Goal: Information Seeking & Learning: Check status

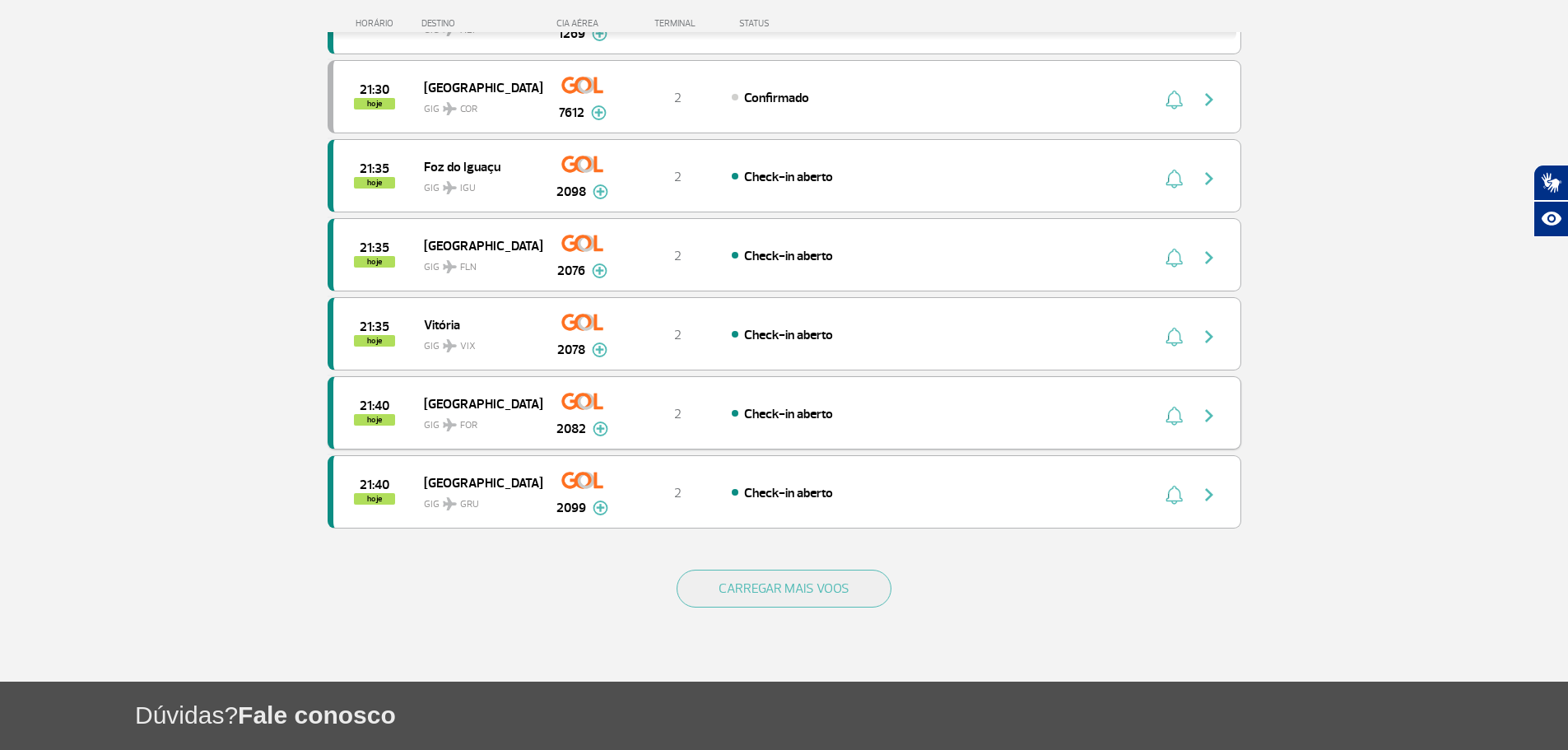
scroll to position [1480, 0]
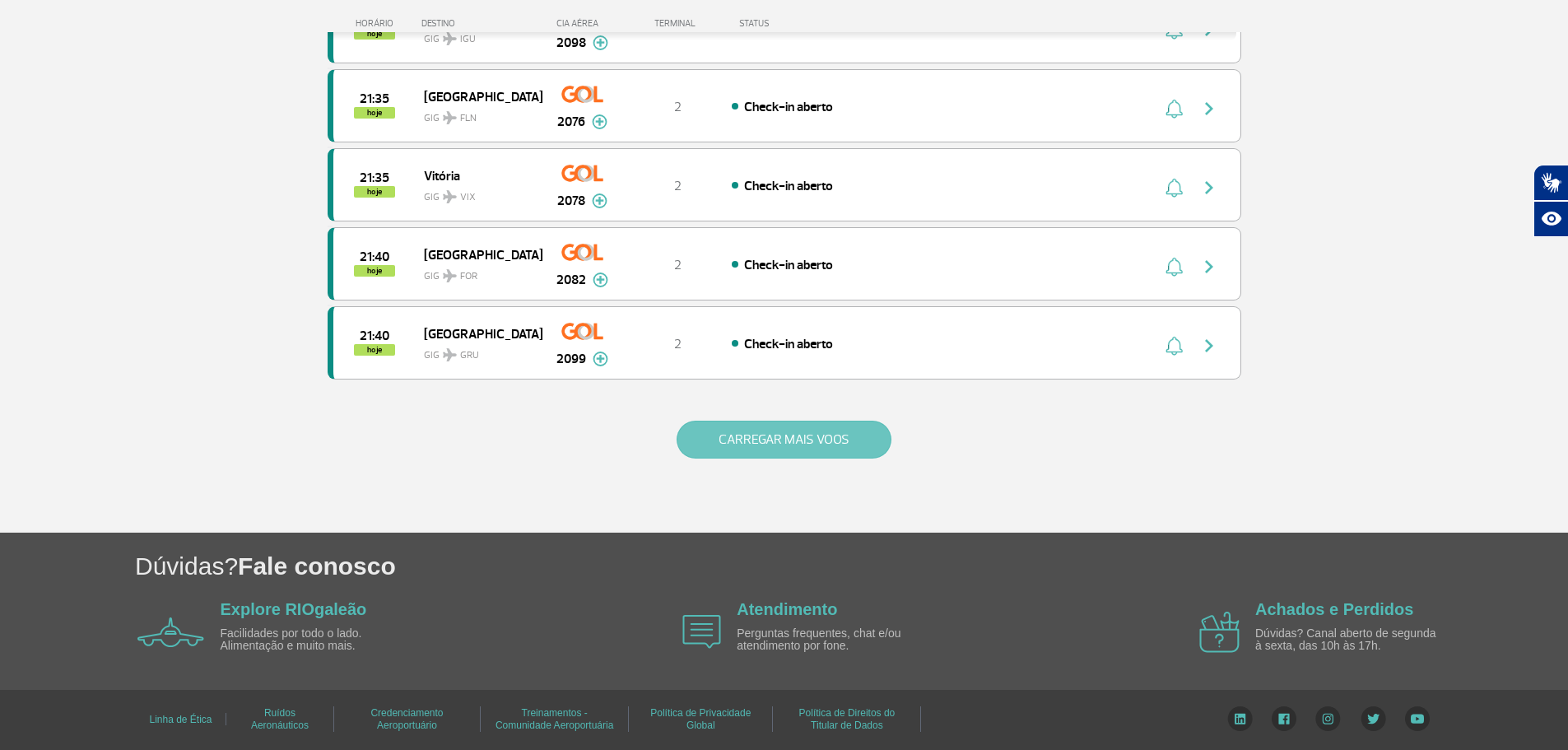
click at [843, 426] on button "CARREGAR MAIS VOOS" at bounding box center [784, 439] width 215 height 38
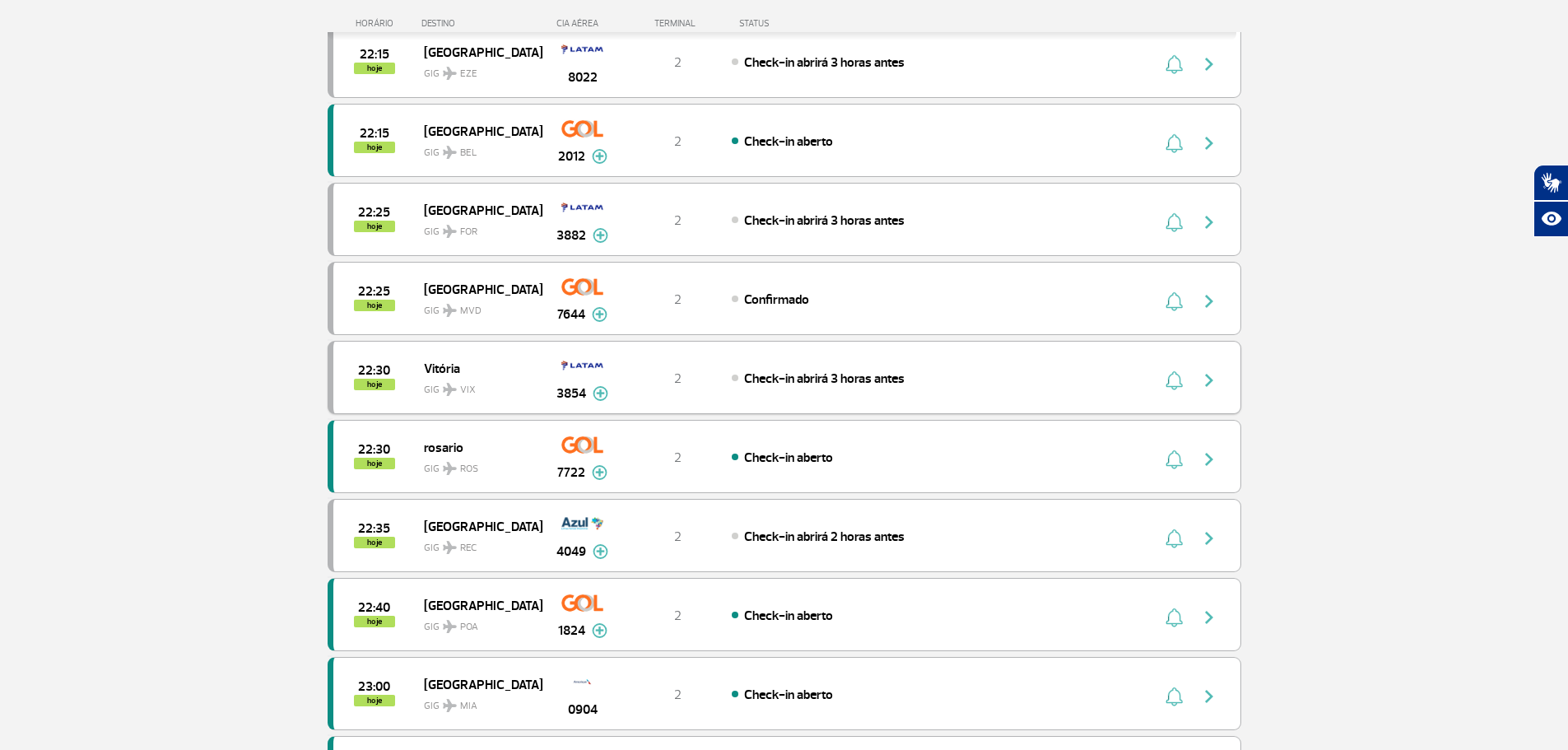
scroll to position [3061, 0]
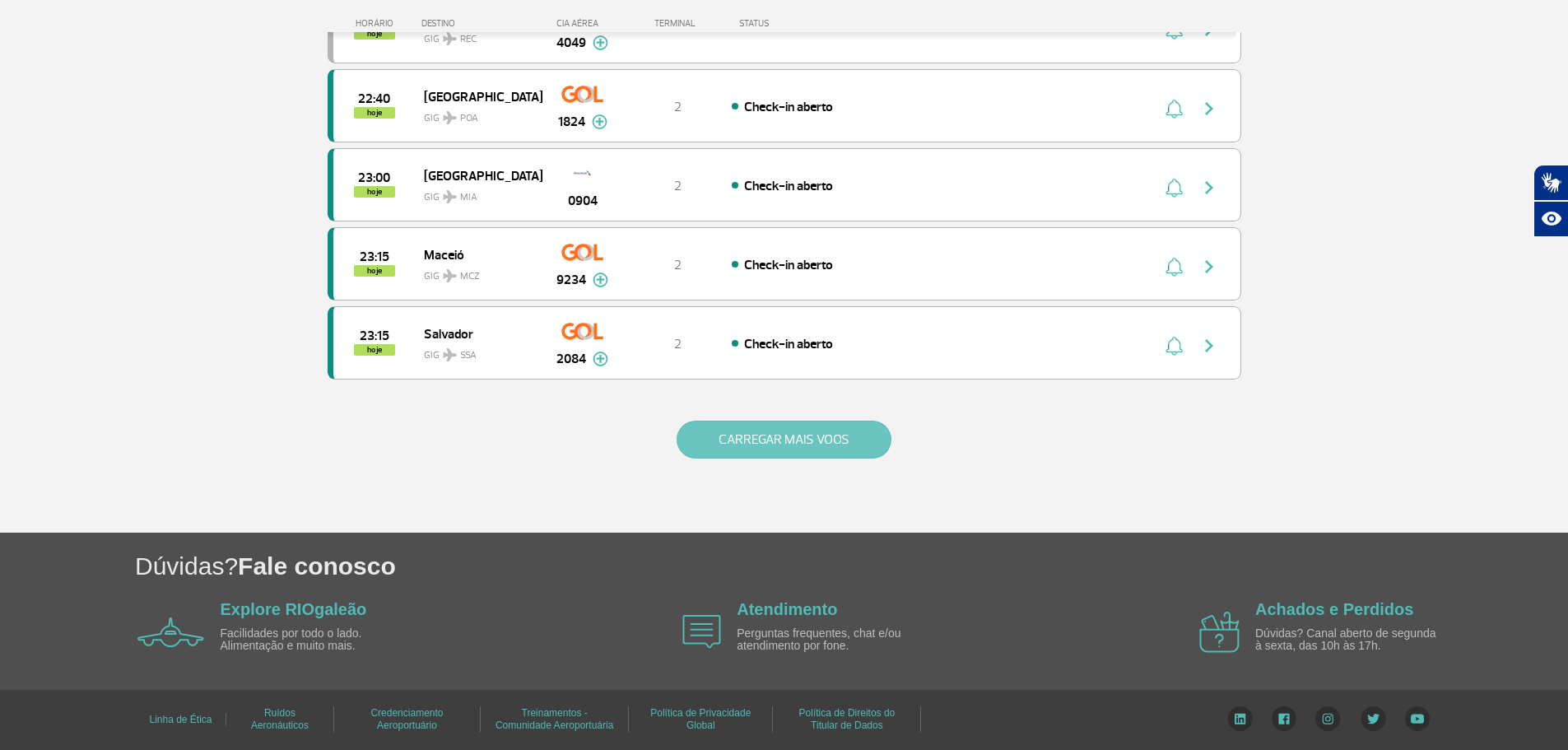
click at [818, 433] on button "CARREGAR MAIS VOOS" at bounding box center [784, 439] width 215 height 38
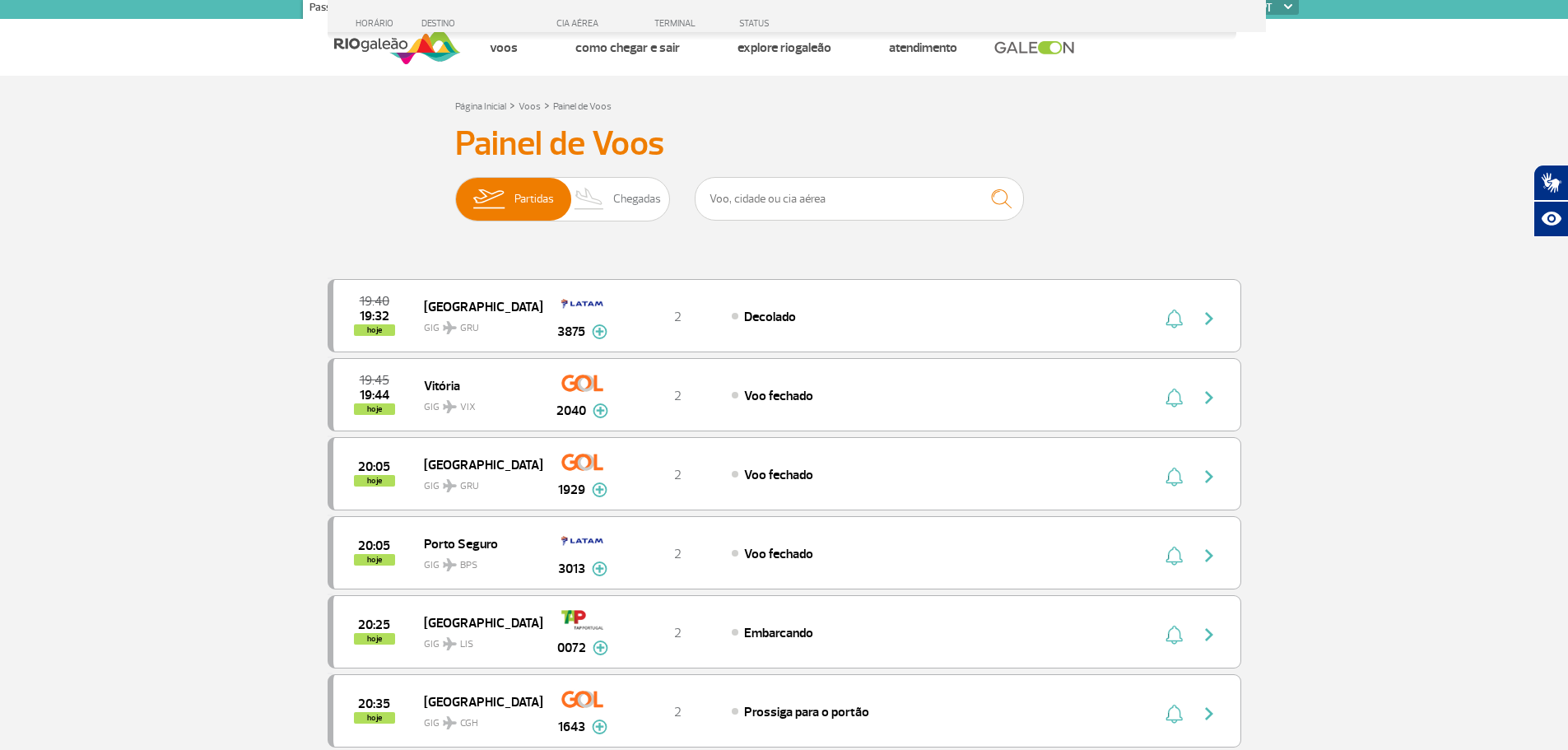
scroll to position [0, 0]
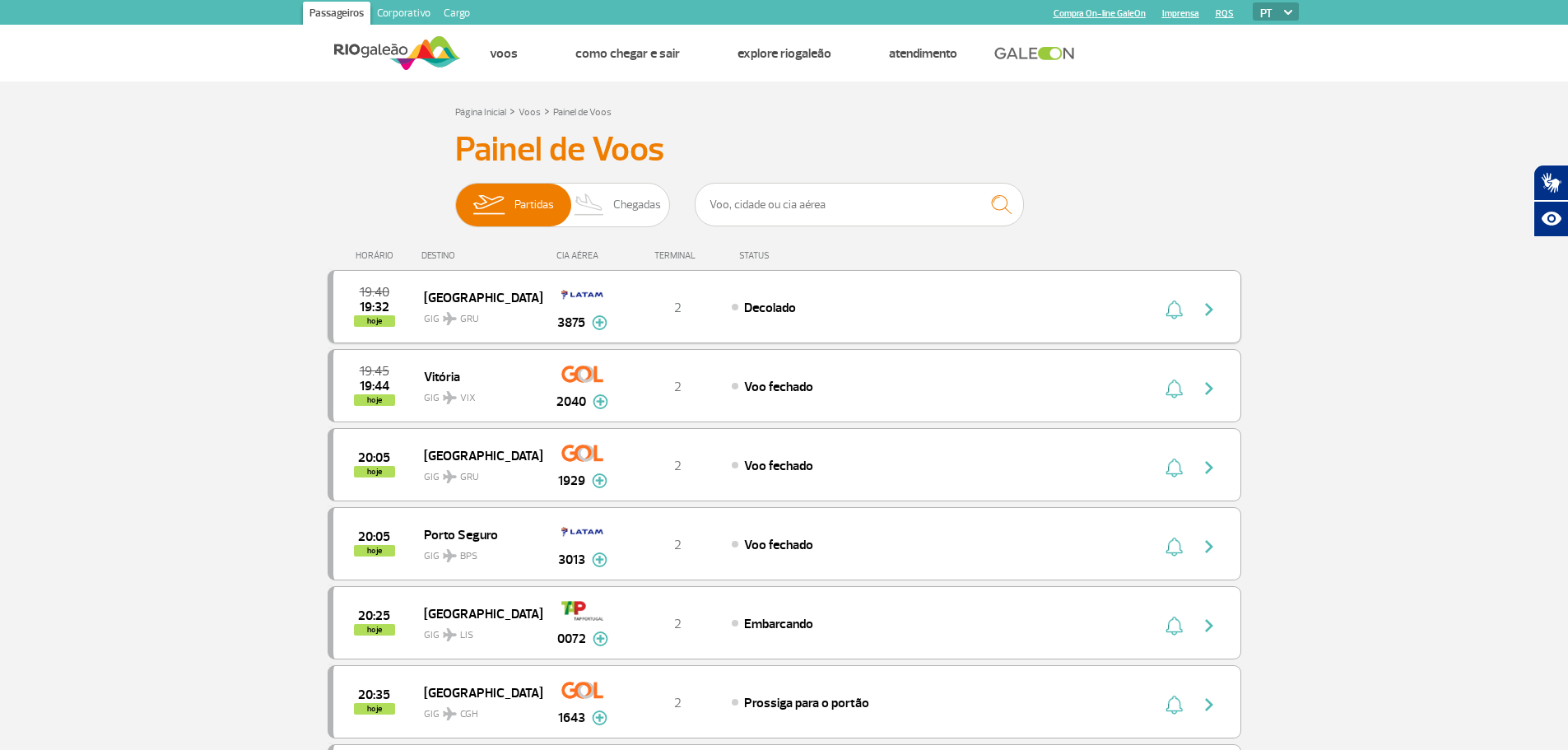
click at [1210, 323] on div "19:40 19:32 hoje São Paulo GIG GRU 3875 2 Decolado Parcerias: Delta Airlines 60…" at bounding box center [784, 306] width 914 height 73
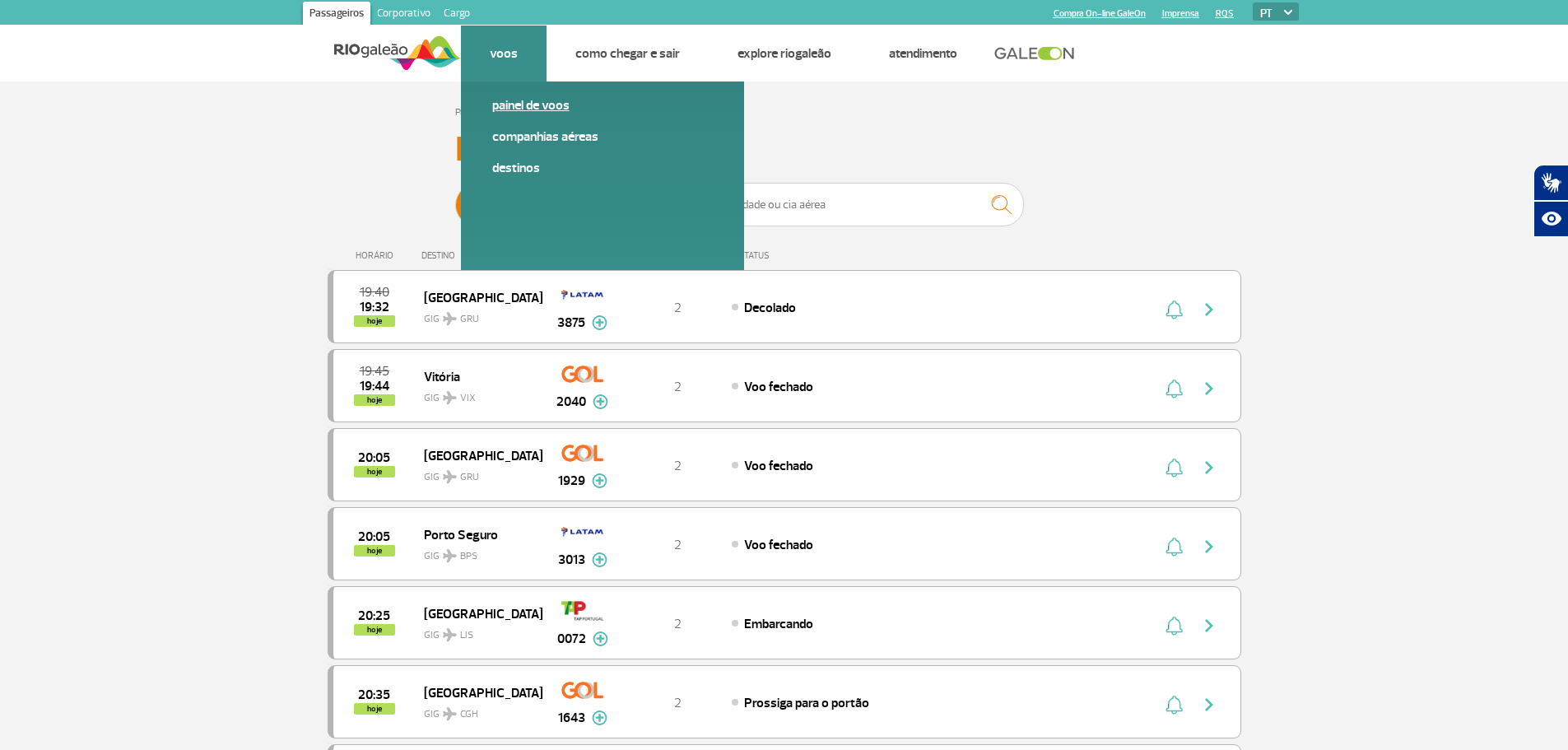
click at [525, 103] on link "Painel de voos" at bounding box center [602, 106] width 220 height 18
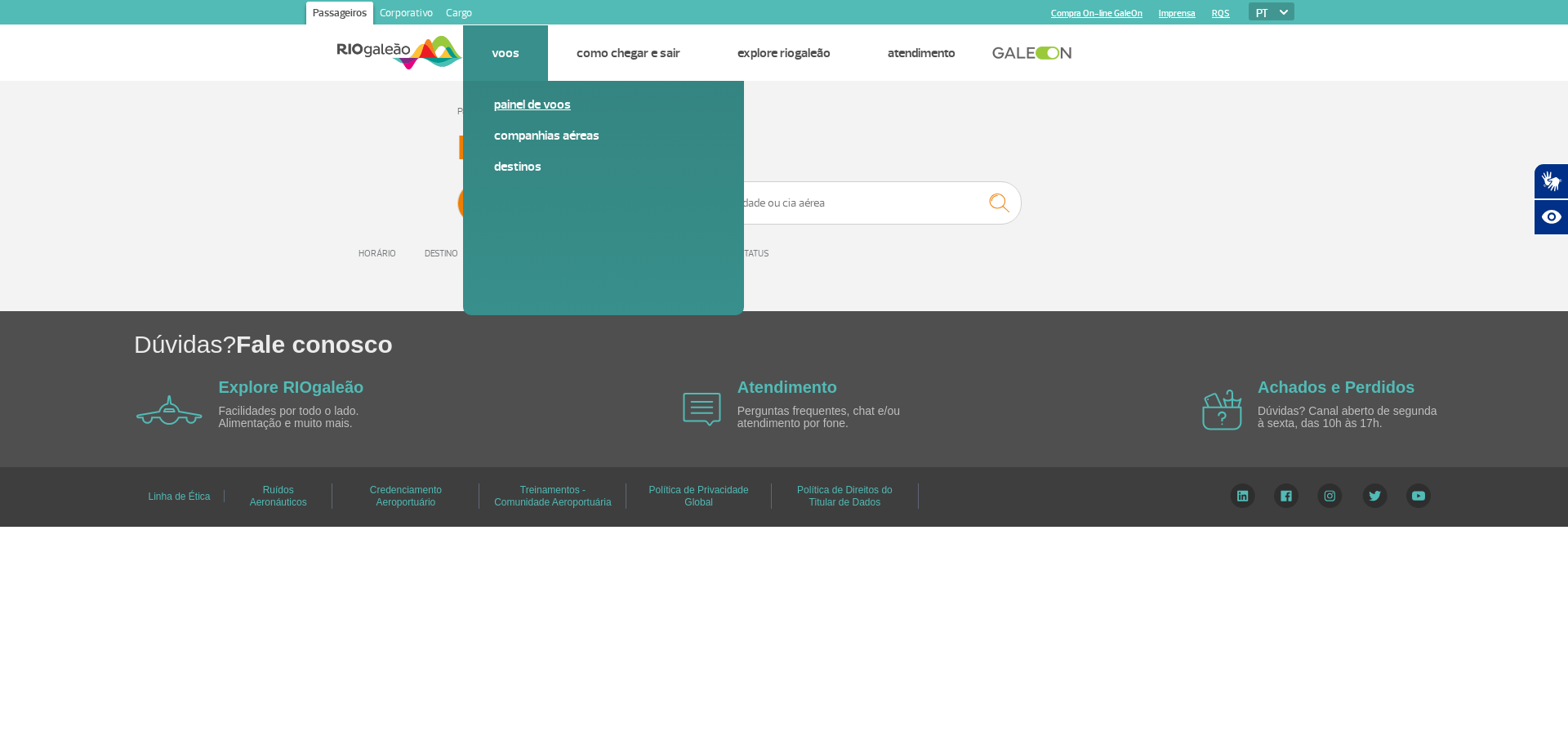
click at [524, 107] on link "Painel de voos" at bounding box center [603, 105] width 219 height 18
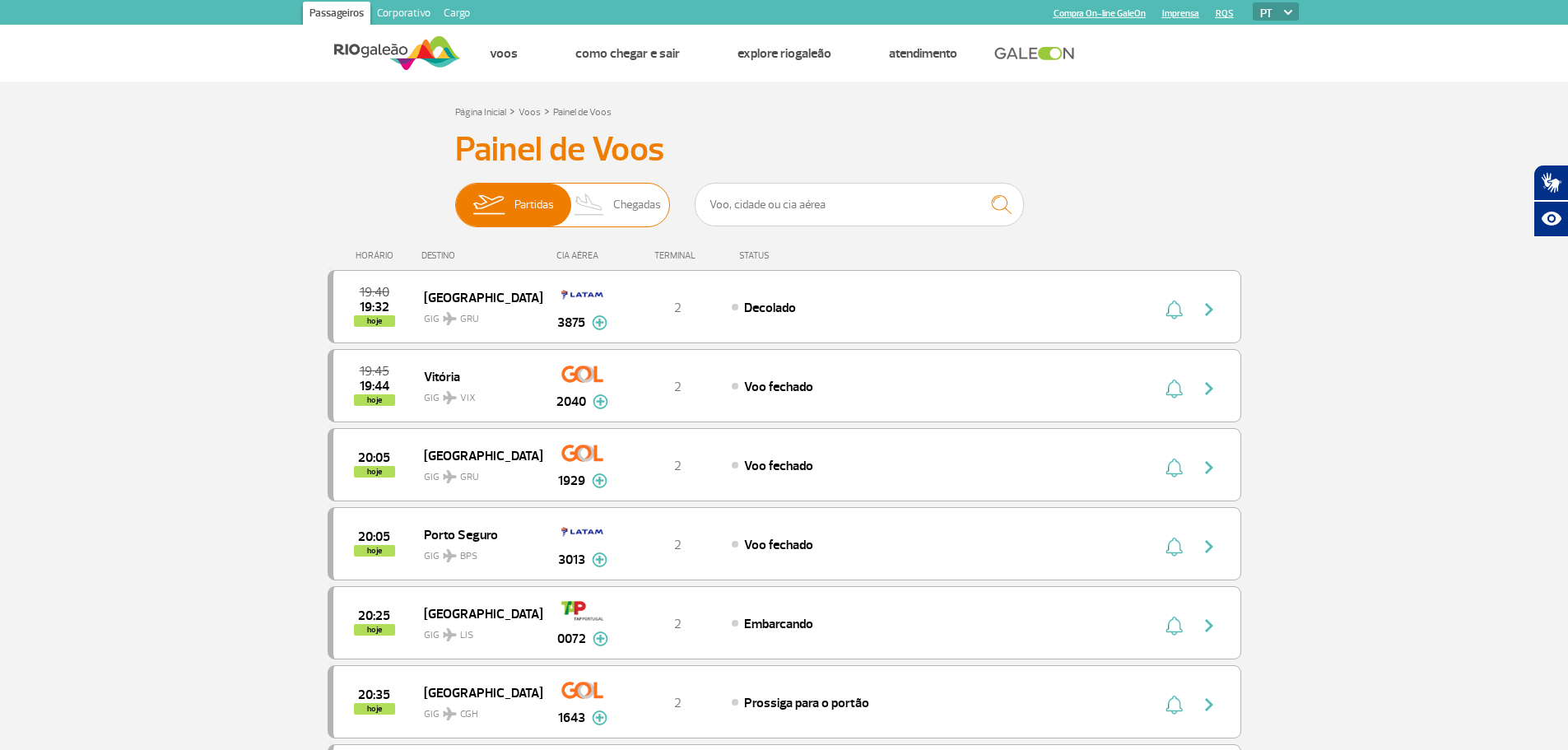
click at [609, 200] on img at bounding box center [590, 204] width 49 height 43
click at [455, 197] on input "Partidas Chegadas" at bounding box center [455, 197] width 0 height 0
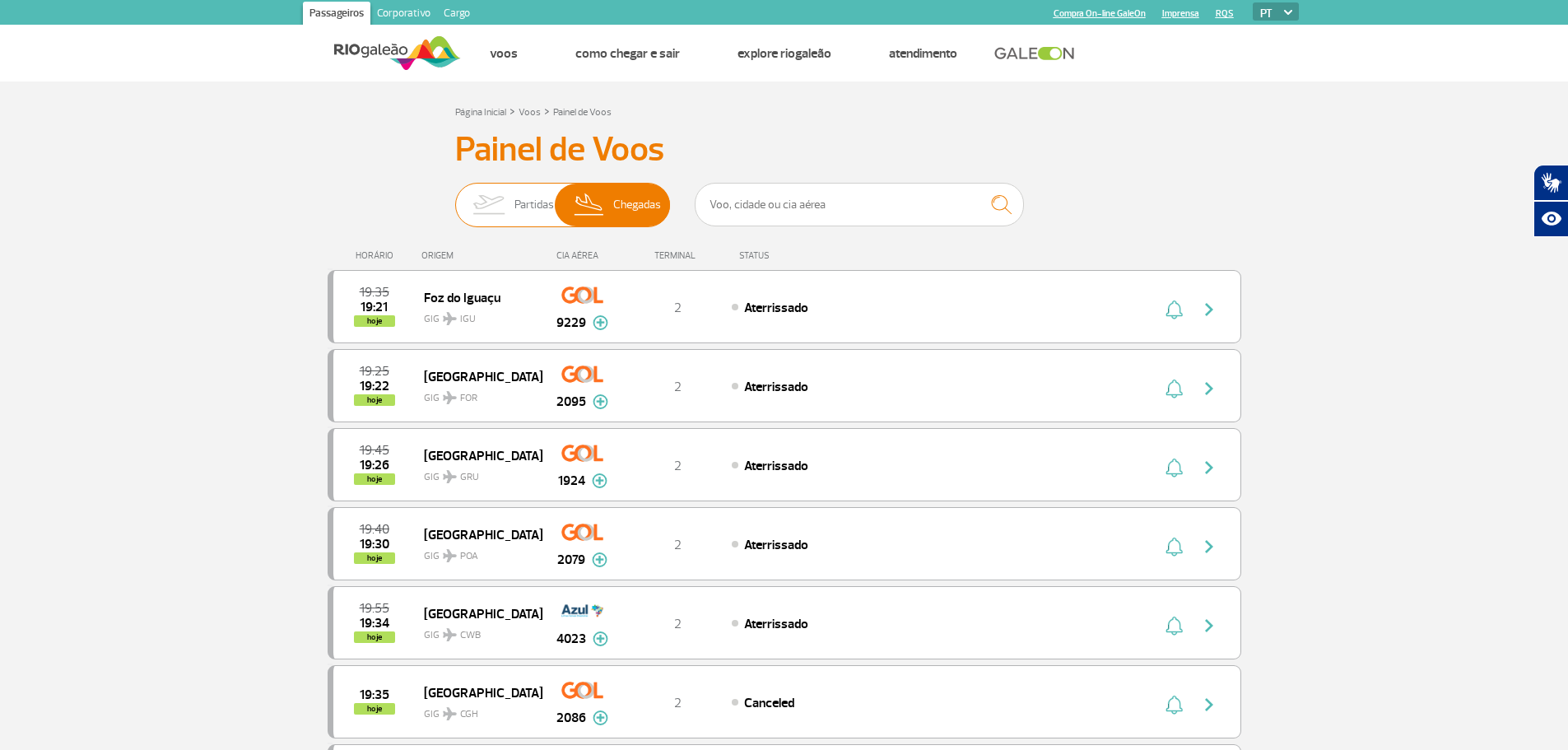
click at [521, 197] on span "Partidas" at bounding box center [534, 204] width 40 height 43
click at [455, 197] on input "Partidas Chegadas" at bounding box center [455, 197] width 0 height 0
